Goal: Check status

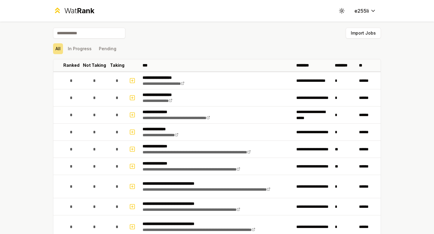
scroll to position [555, 0]
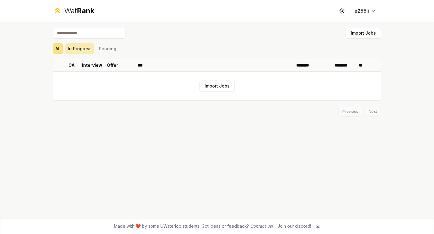
click at [87, 48] on button "In Progress" at bounding box center [79, 48] width 29 height 11
click at [362, 12] on html "Wat Rank Toggle theme e255li Import Jobs All In Progress Pending OA Interview O…" at bounding box center [217, 117] width 434 height 234
click at [174, 27] on html "Wat Rank Toggle theme e255li Import Jobs All In Progress Pending OA Interview O…" at bounding box center [217, 117] width 434 height 234
click at [45, 17] on div "Wat Rank Toggle theme e255li" at bounding box center [216, 11] width 347 height 22
click at [106, 49] on button "Pending" at bounding box center [107, 48] width 22 height 11
